Goal: Task Accomplishment & Management: Manage account settings

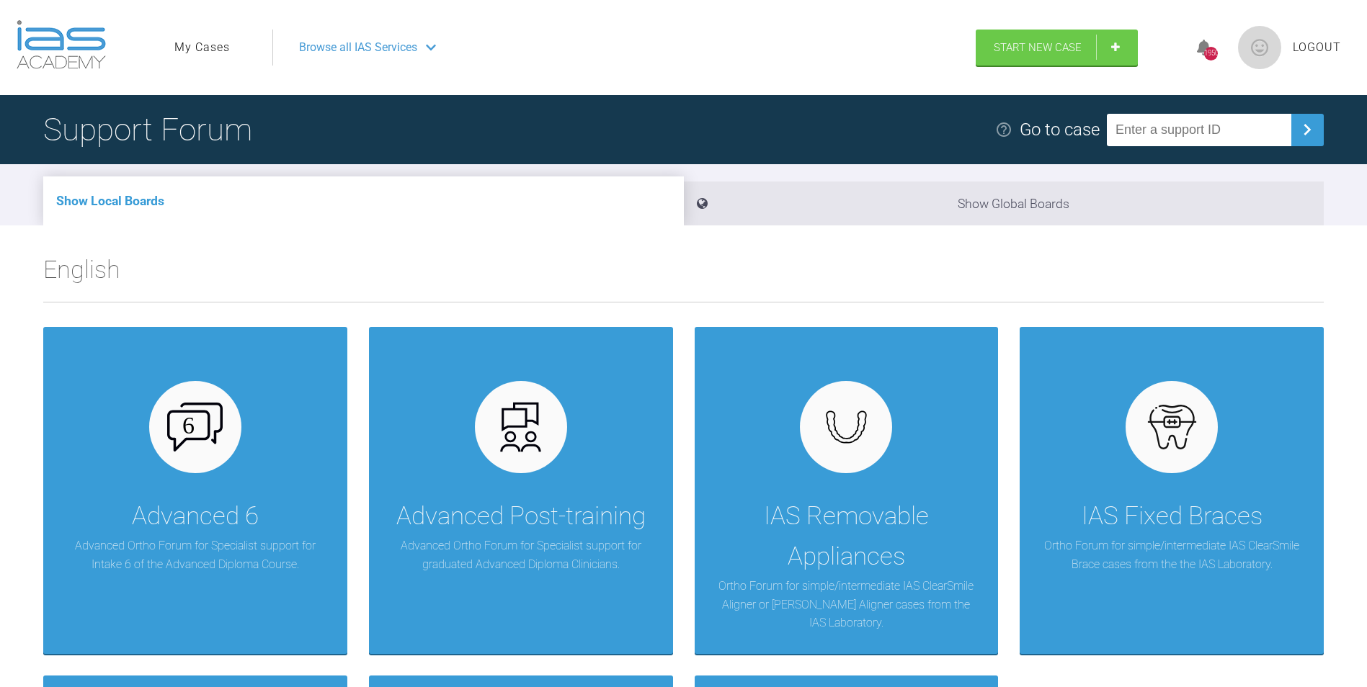
click at [203, 46] on link "My Cases" at bounding box center [201, 47] width 55 height 19
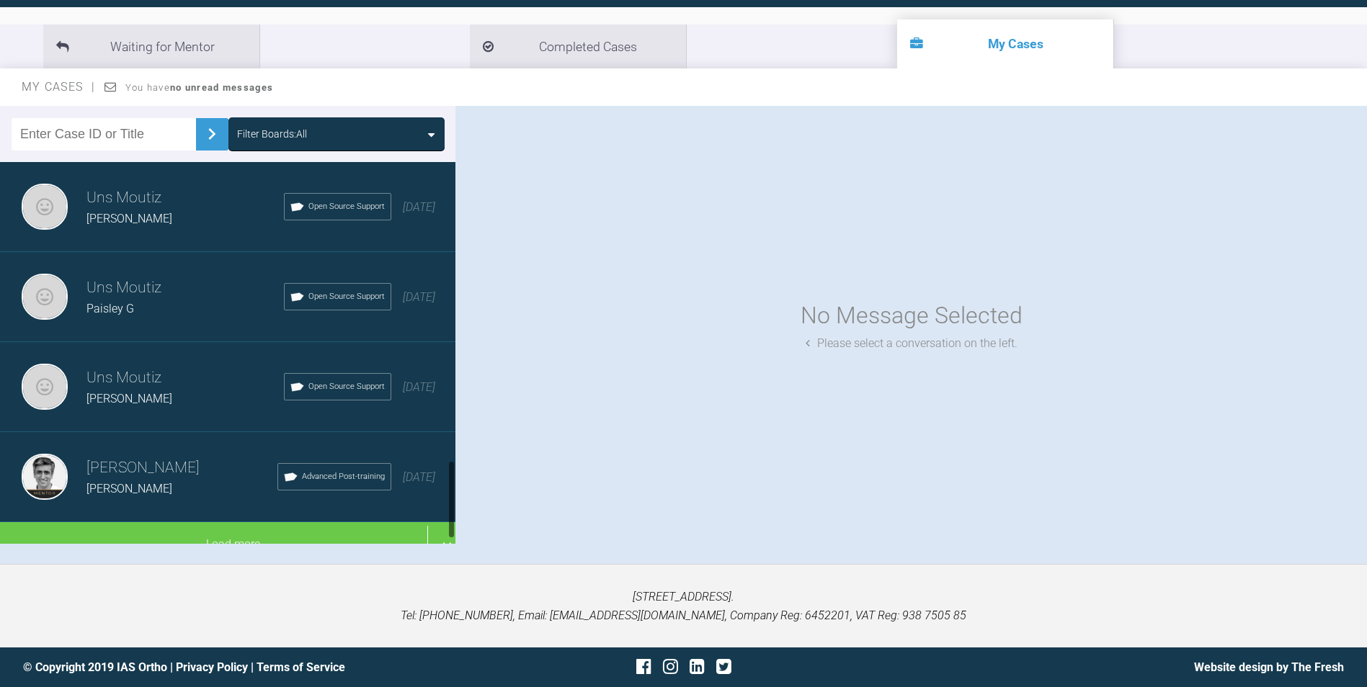
scroll to position [1464, 0]
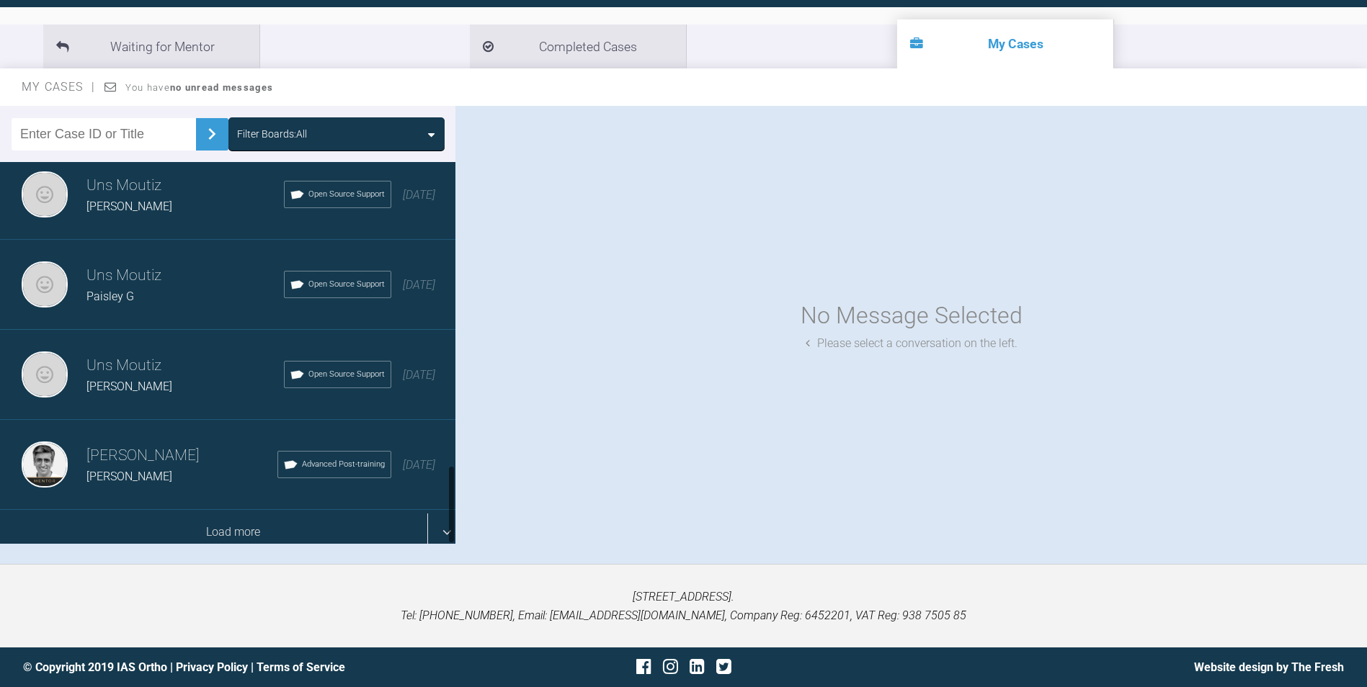
click at [440, 520] on div "Load more" at bounding box center [233, 532] width 466 height 45
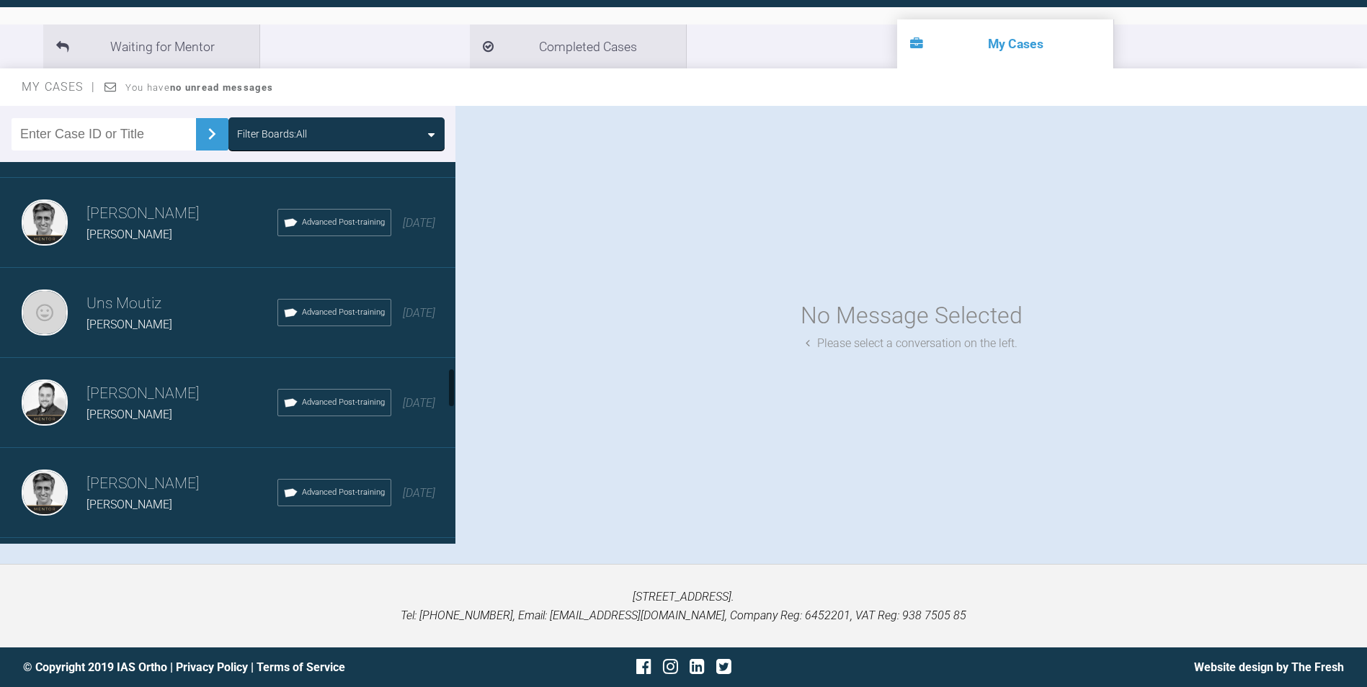
scroll to position [1969, 0]
click at [100, 317] on span "Jake W" at bounding box center [129, 322] width 86 height 14
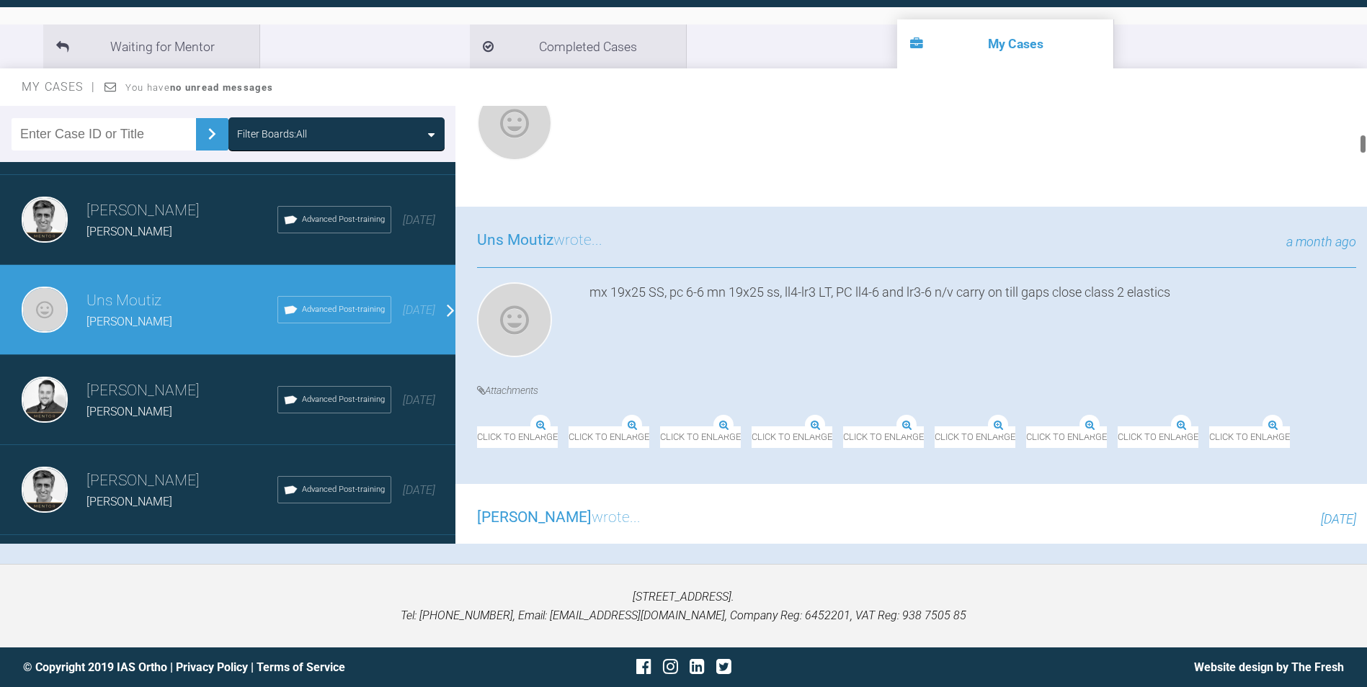
scroll to position [649, 0]
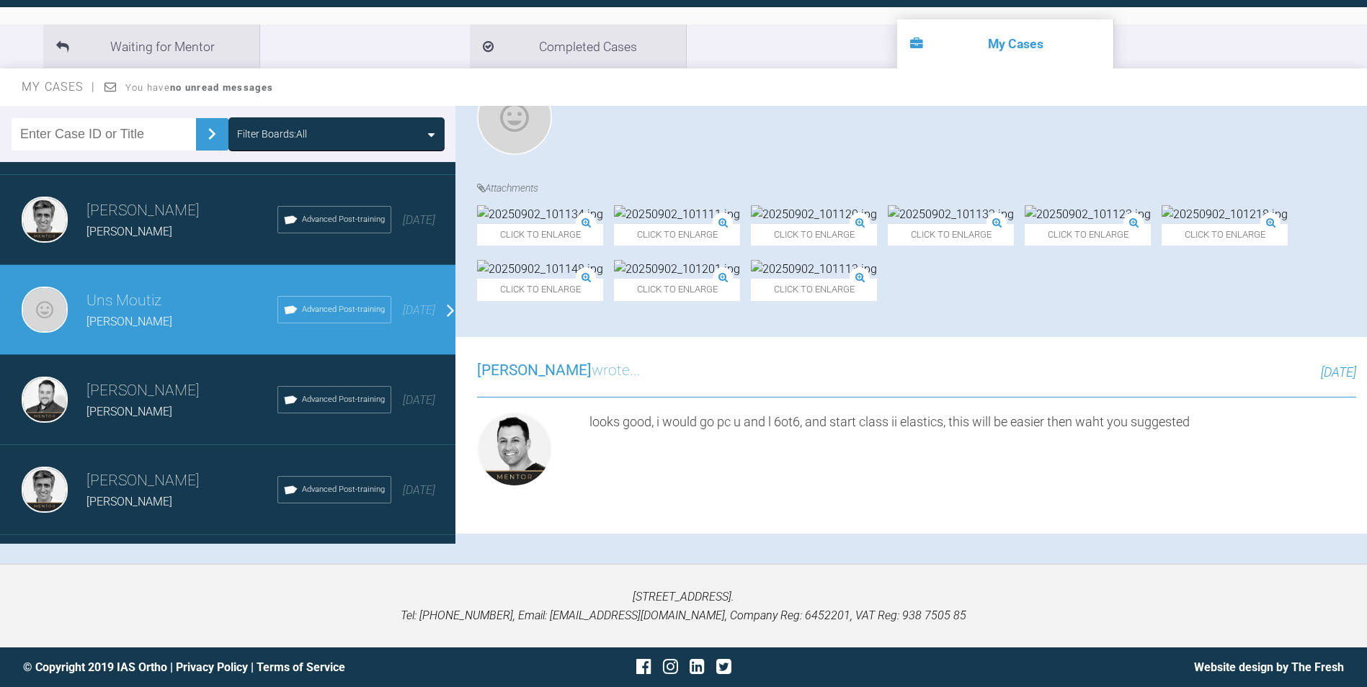
click at [586, 224] on img at bounding box center [540, 214] width 126 height 19
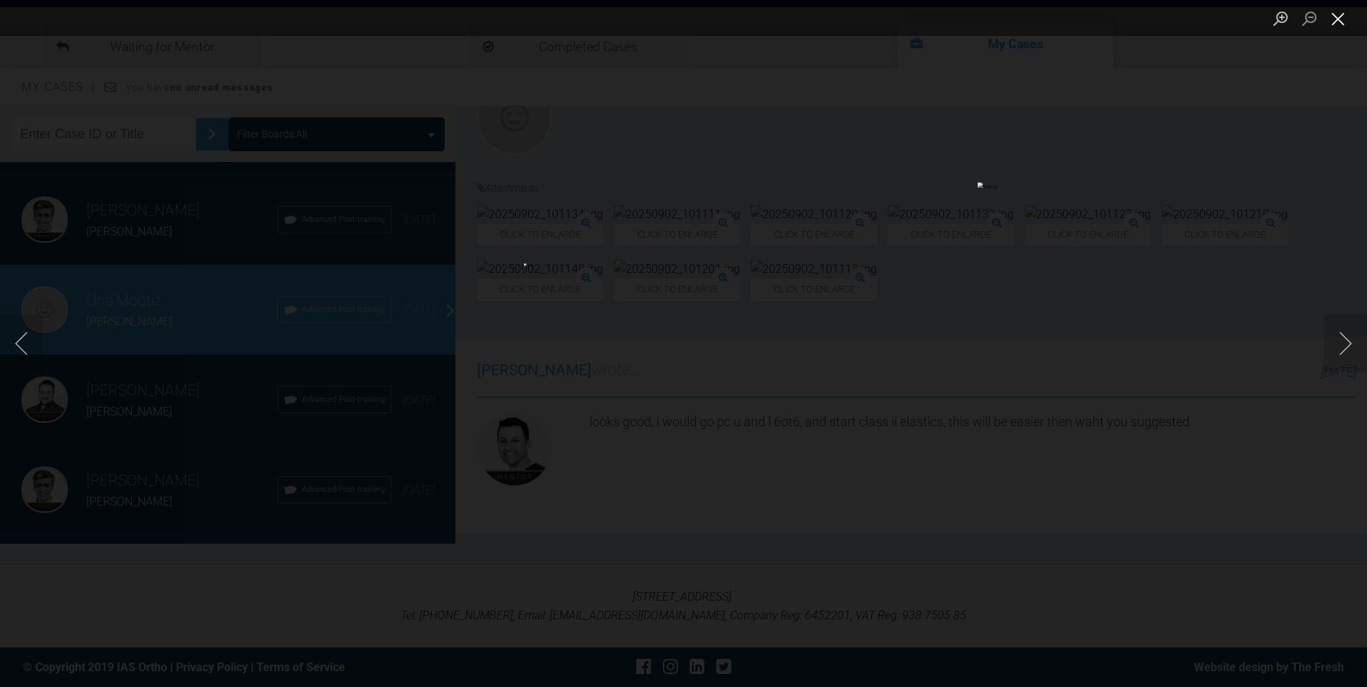
click at [1346, 24] on button "Close lightbox" at bounding box center [1338, 18] width 29 height 25
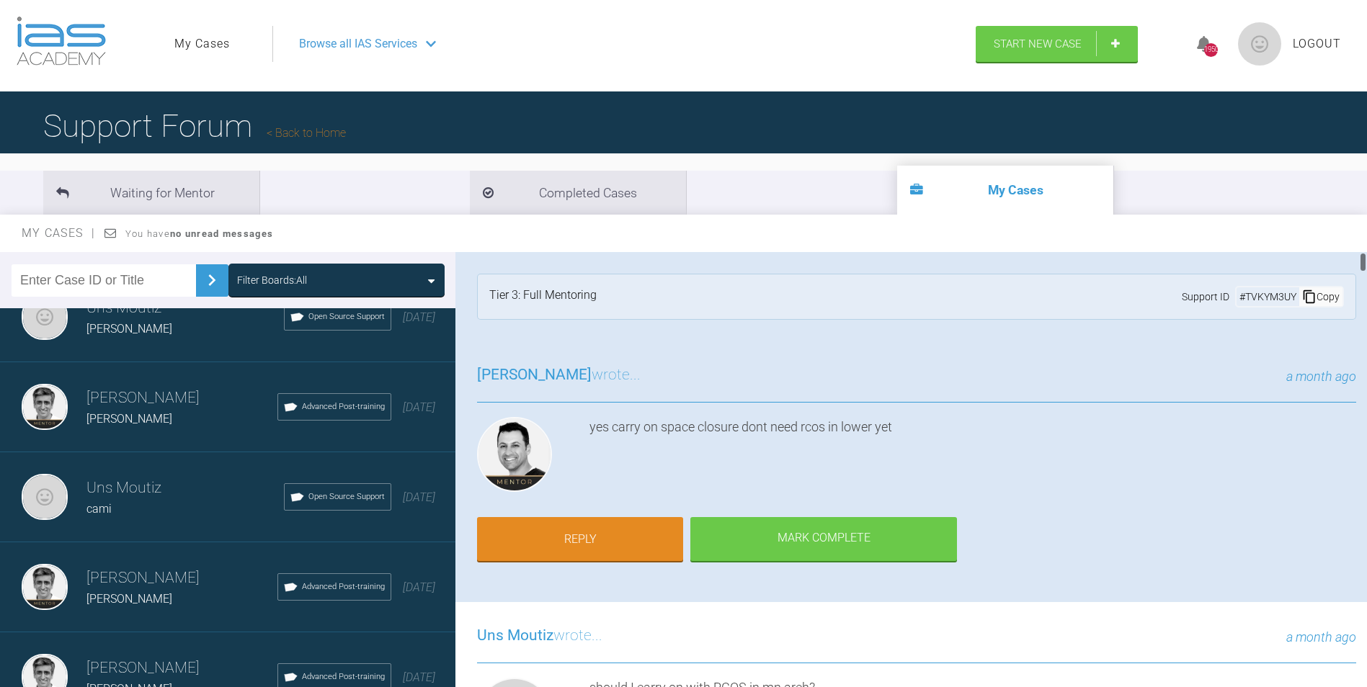
scroll to position [0, 0]
